Goal: Check status: Check status

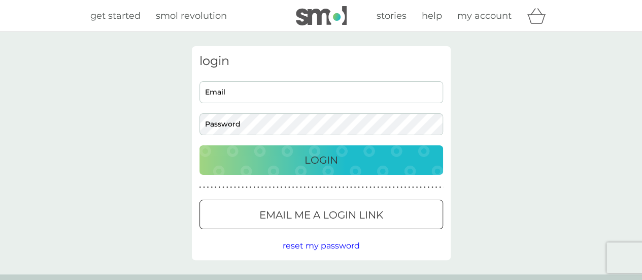
type input "[EMAIL_ADDRESS][DOMAIN_NAME]"
click at [333, 168] on button "Login" at bounding box center [322, 159] width 244 height 29
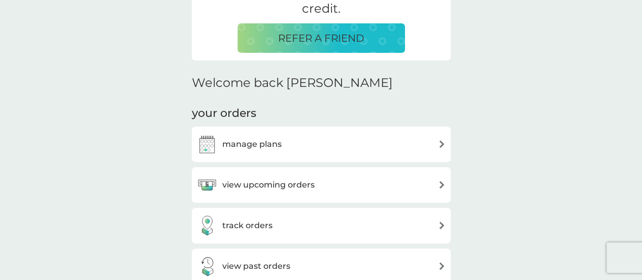
scroll to position [279, 0]
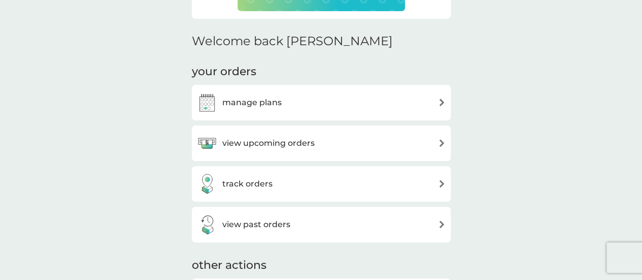
click at [270, 110] on div "manage plans" at bounding box center [239, 102] width 85 height 20
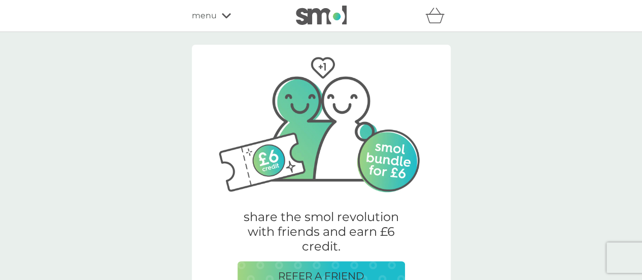
scroll to position [279, 0]
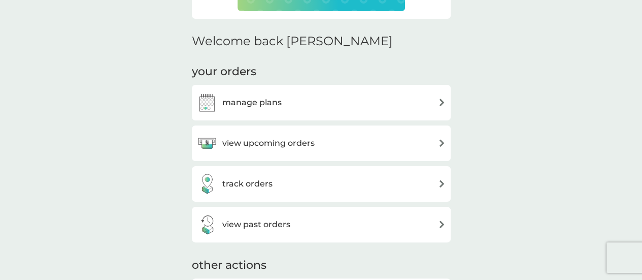
click at [269, 146] on h3 "view upcoming orders" at bounding box center [268, 143] width 92 height 13
